Goal: Task Accomplishment & Management: Manage account settings

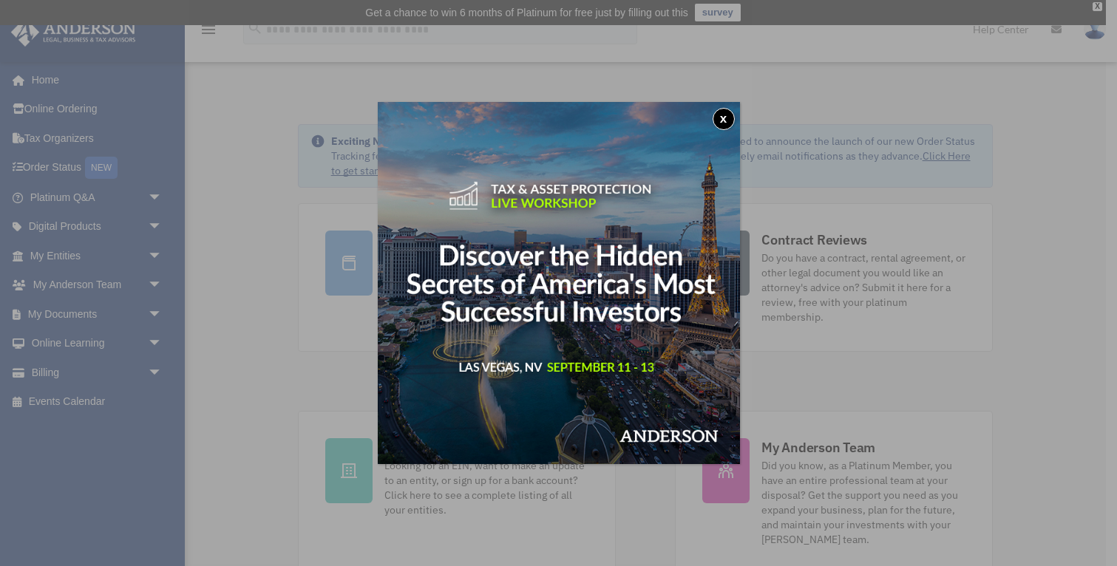
click at [728, 121] on button "x" at bounding box center [724, 119] width 22 height 22
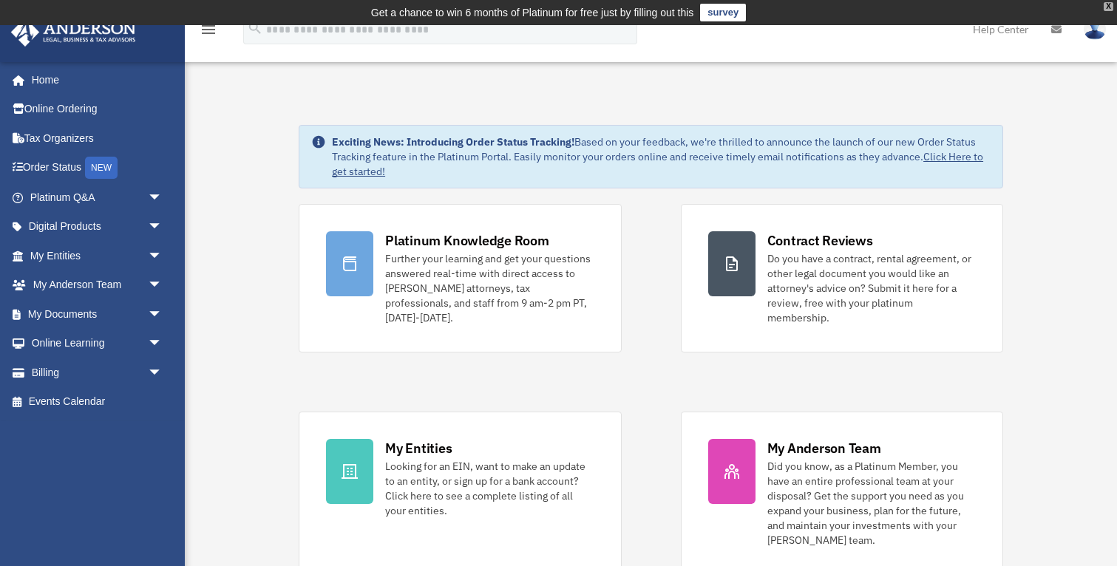
click at [1105, 7] on div "X" at bounding box center [1109, 6] width 10 height 9
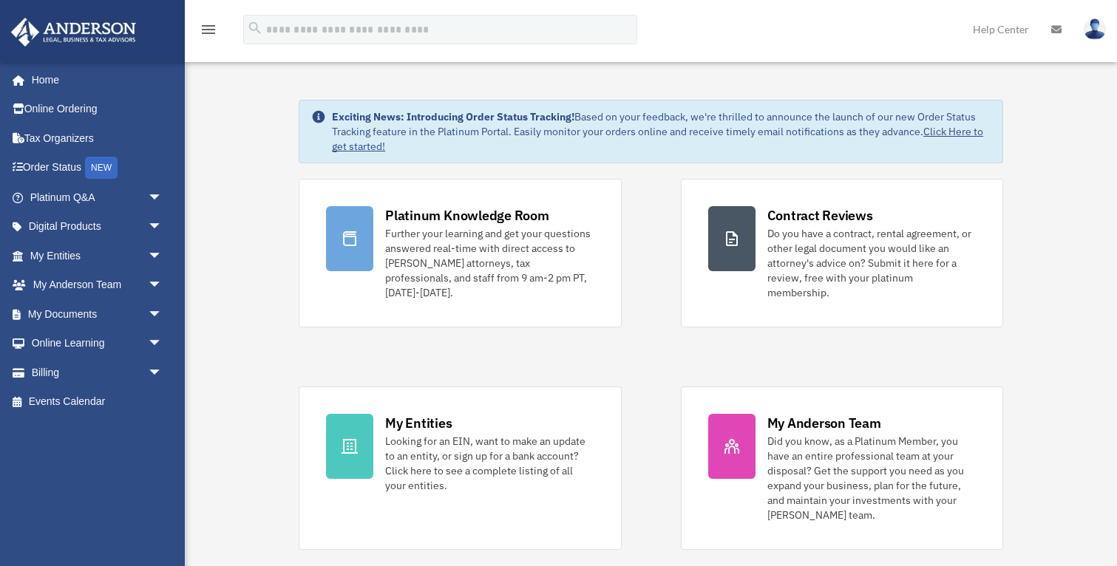
click at [1092, 33] on img at bounding box center [1095, 28] width 22 height 21
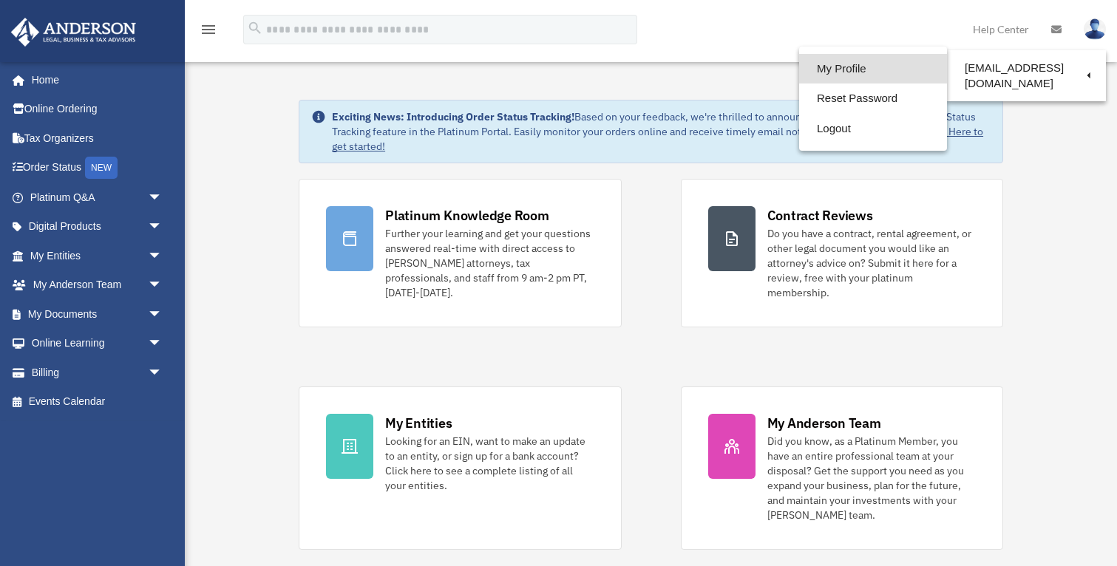
click at [822, 65] on link "My Profile" at bounding box center [873, 69] width 148 height 30
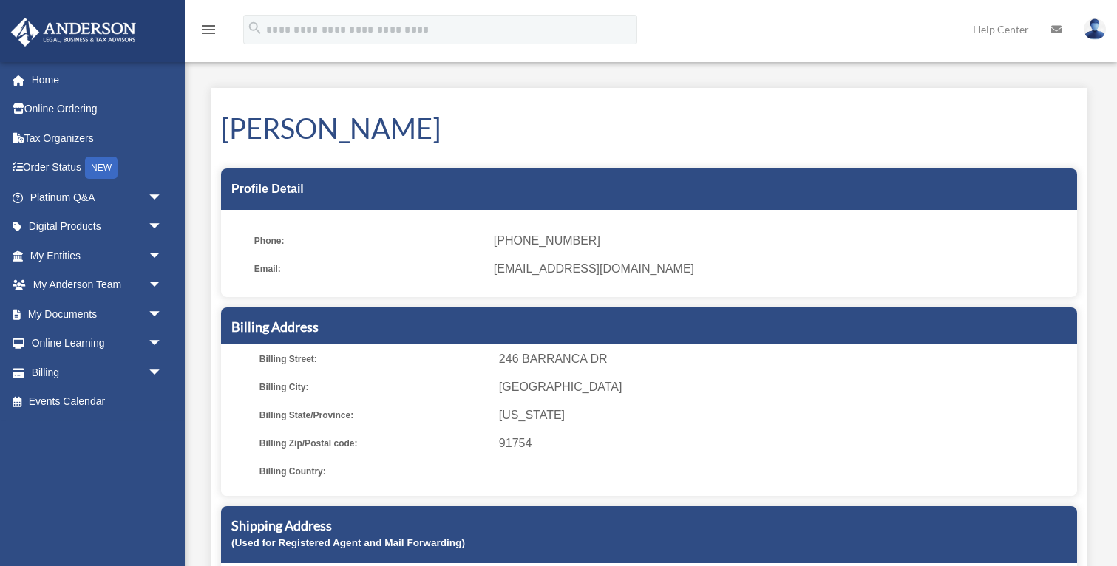
click at [203, 29] on icon "menu" at bounding box center [209, 30] width 18 height 18
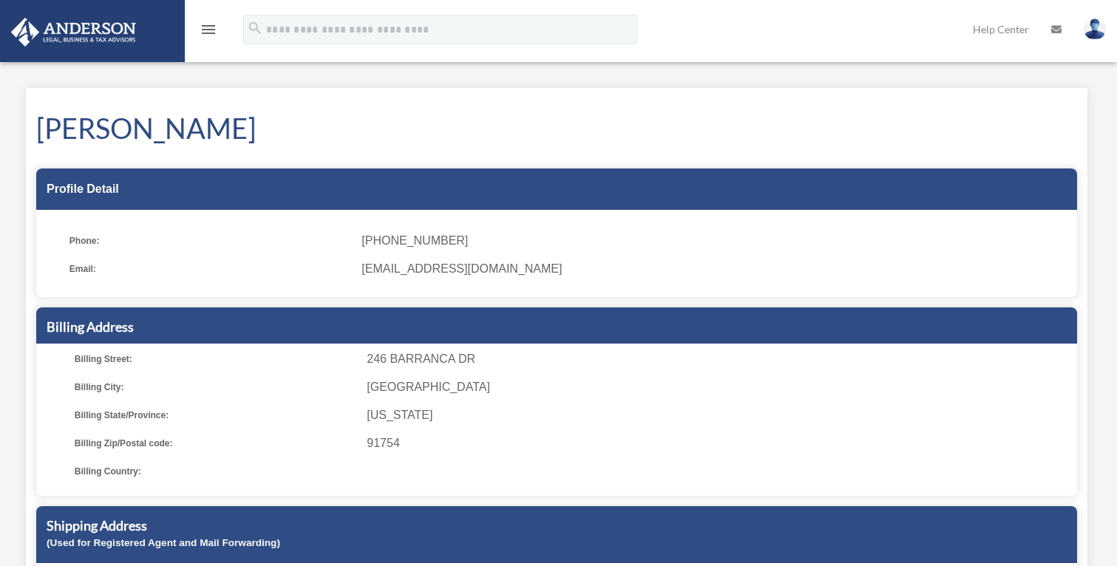
click at [203, 29] on icon "menu" at bounding box center [209, 30] width 18 height 18
